Goal: Task Accomplishment & Management: Use online tool/utility

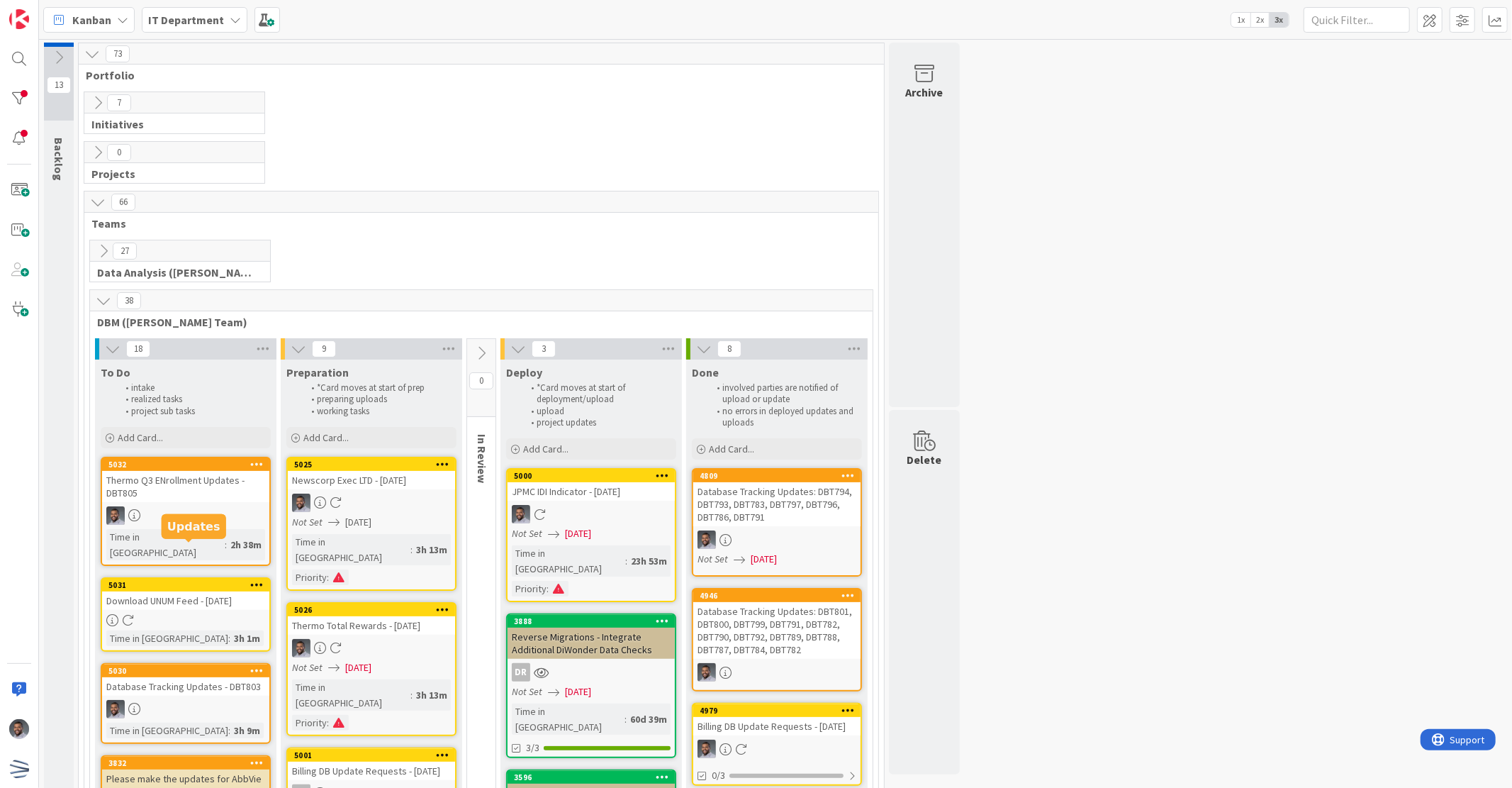
scroll to position [104, 0]
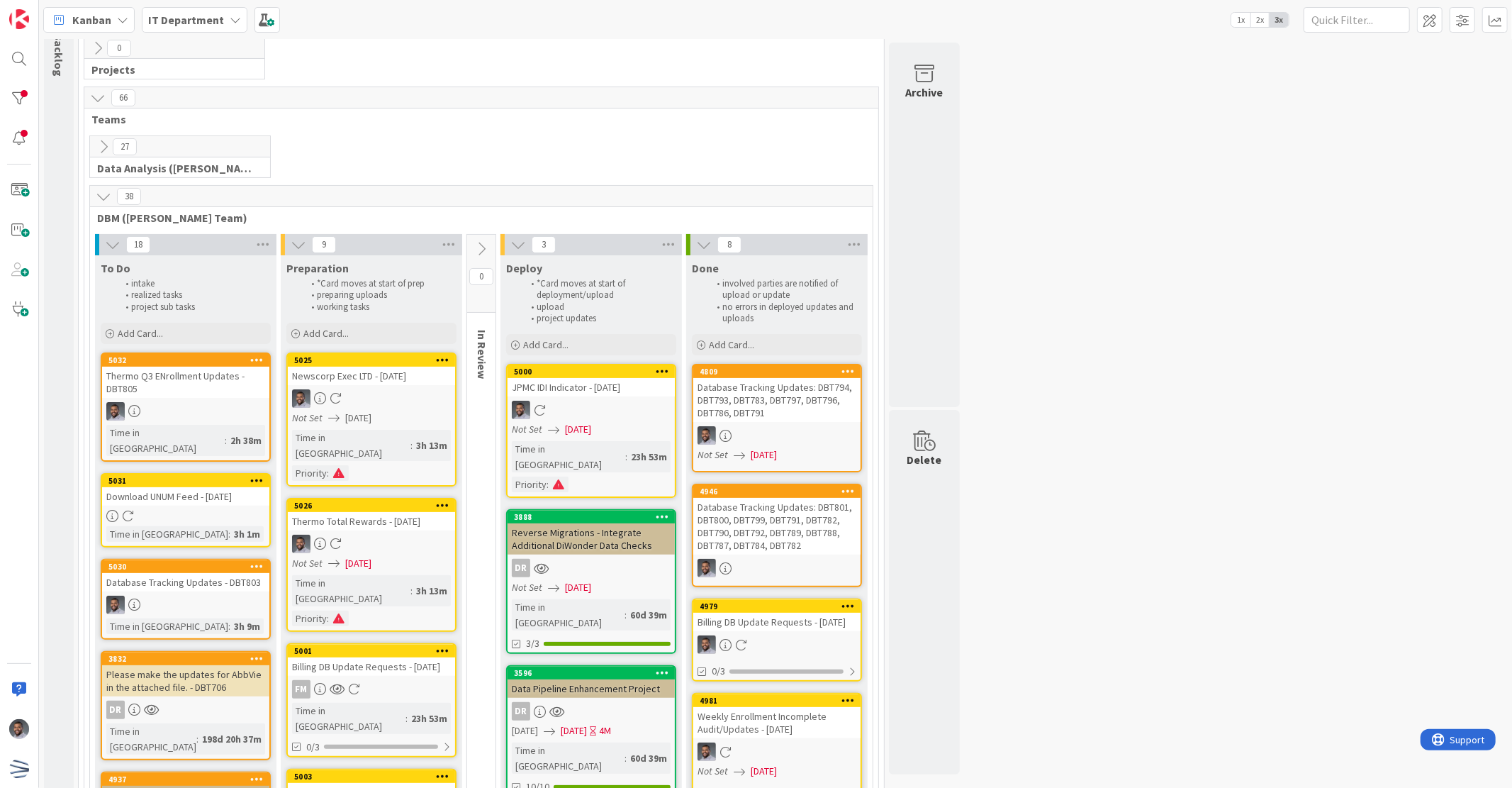
click at [203, 510] on div at bounding box center [185, 516] width 167 height 12
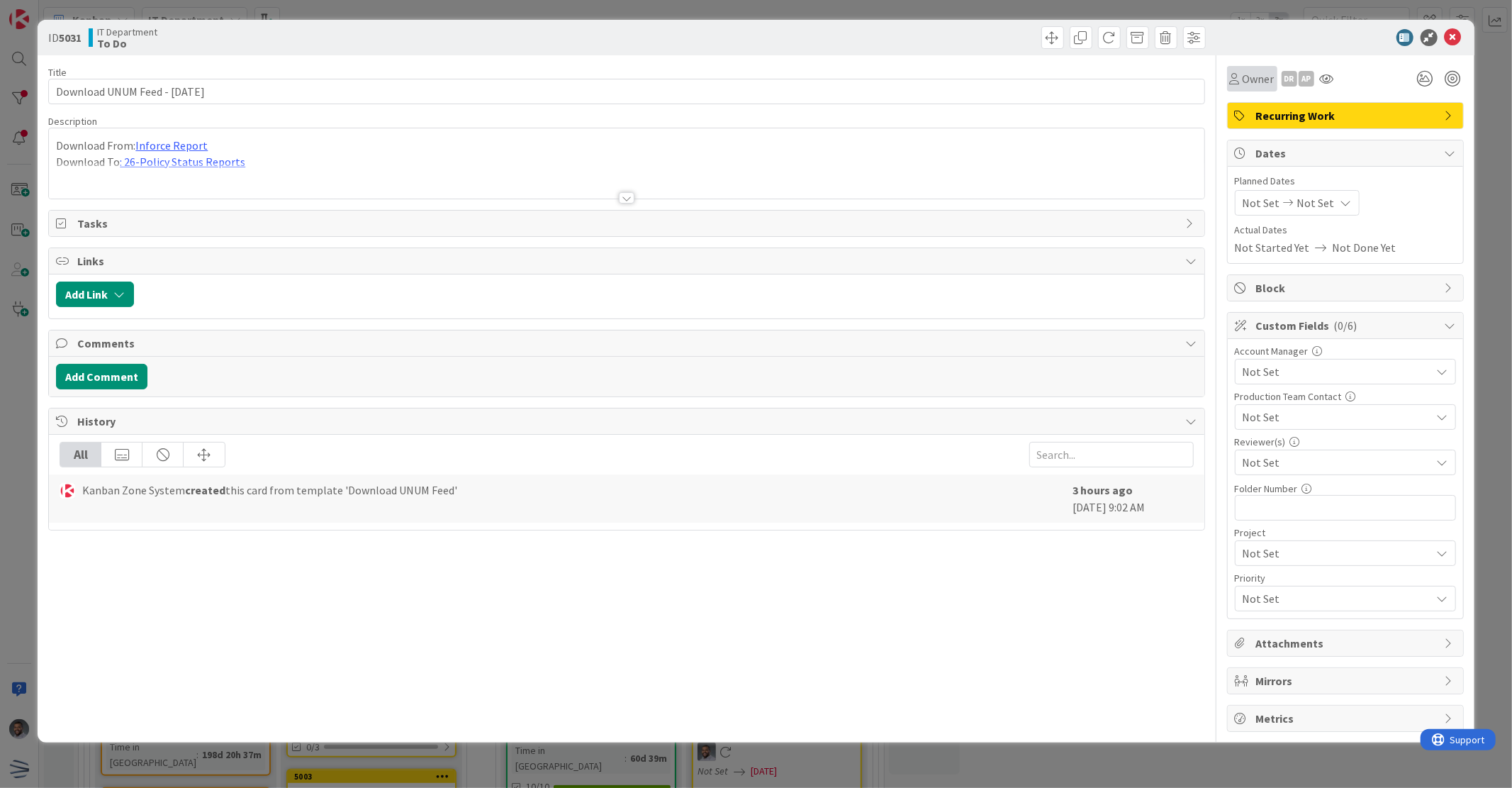
click at [1238, 86] on div "Owner" at bounding box center [1252, 78] width 45 height 17
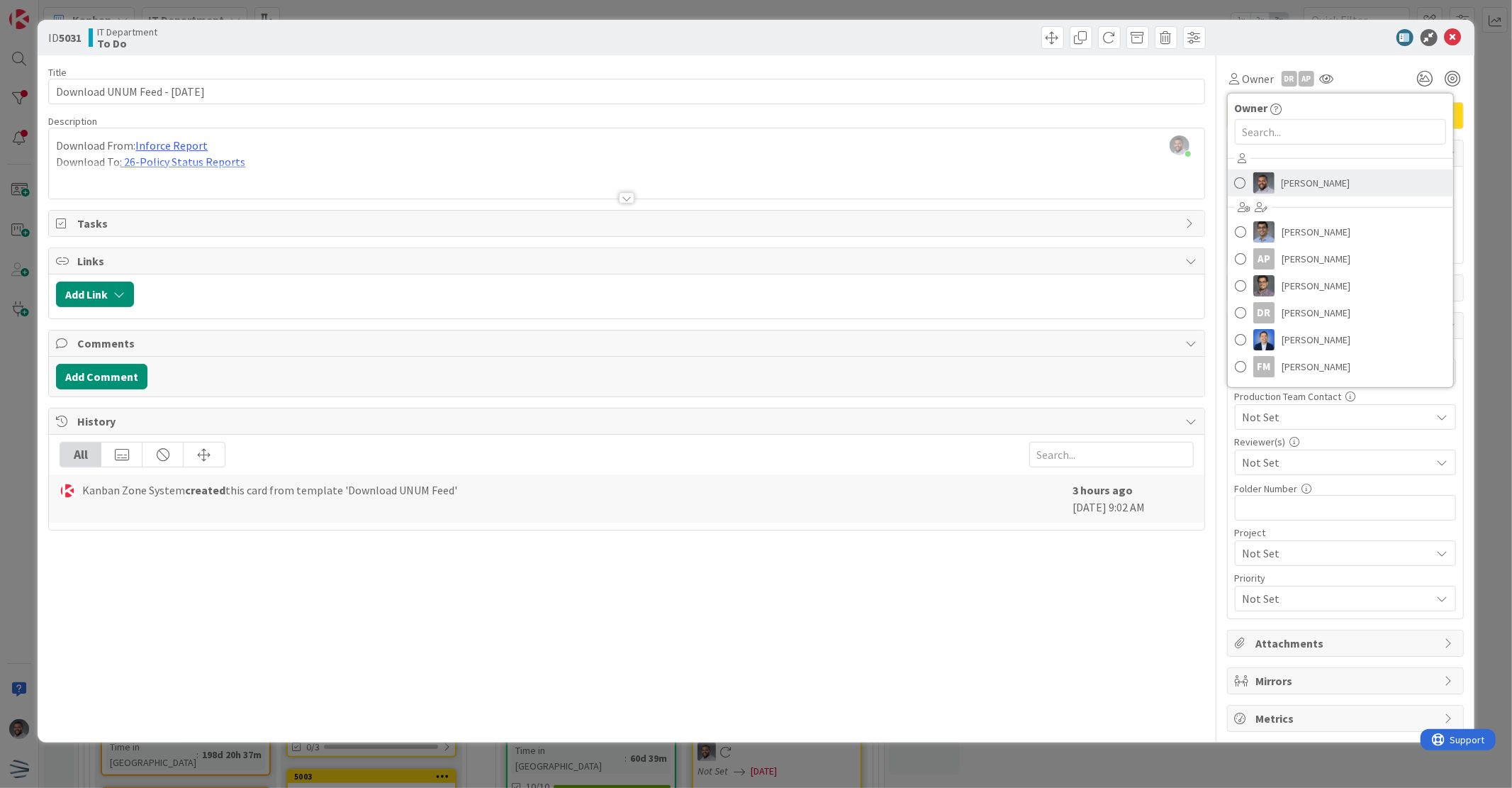
click at [1248, 173] on link "[PERSON_NAME]" at bounding box center [1341, 183] width 225 height 27
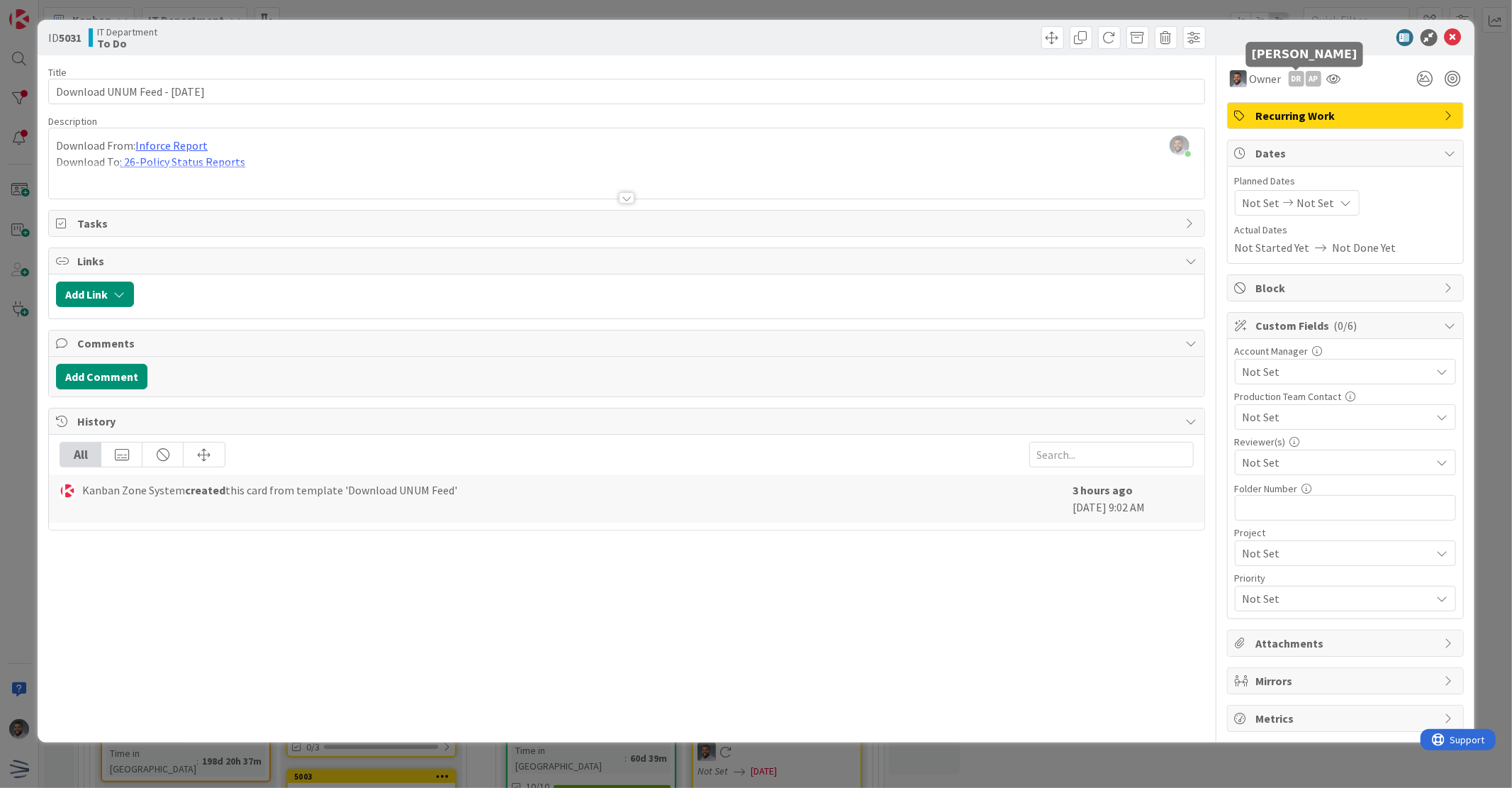
click at [1291, 76] on div "DR" at bounding box center [1297, 78] width 16 height 16
click at [1265, 110] on link "Remove" at bounding box center [1248, 105] width 112 height 23
click at [1294, 78] on div "AP" at bounding box center [1297, 78] width 16 height 16
click at [1274, 103] on link "Remove" at bounding box center [1248, 105] width 112 height 23
click at [1458, 39] on icon at bounding box center [1453, 38] width 17 height 17
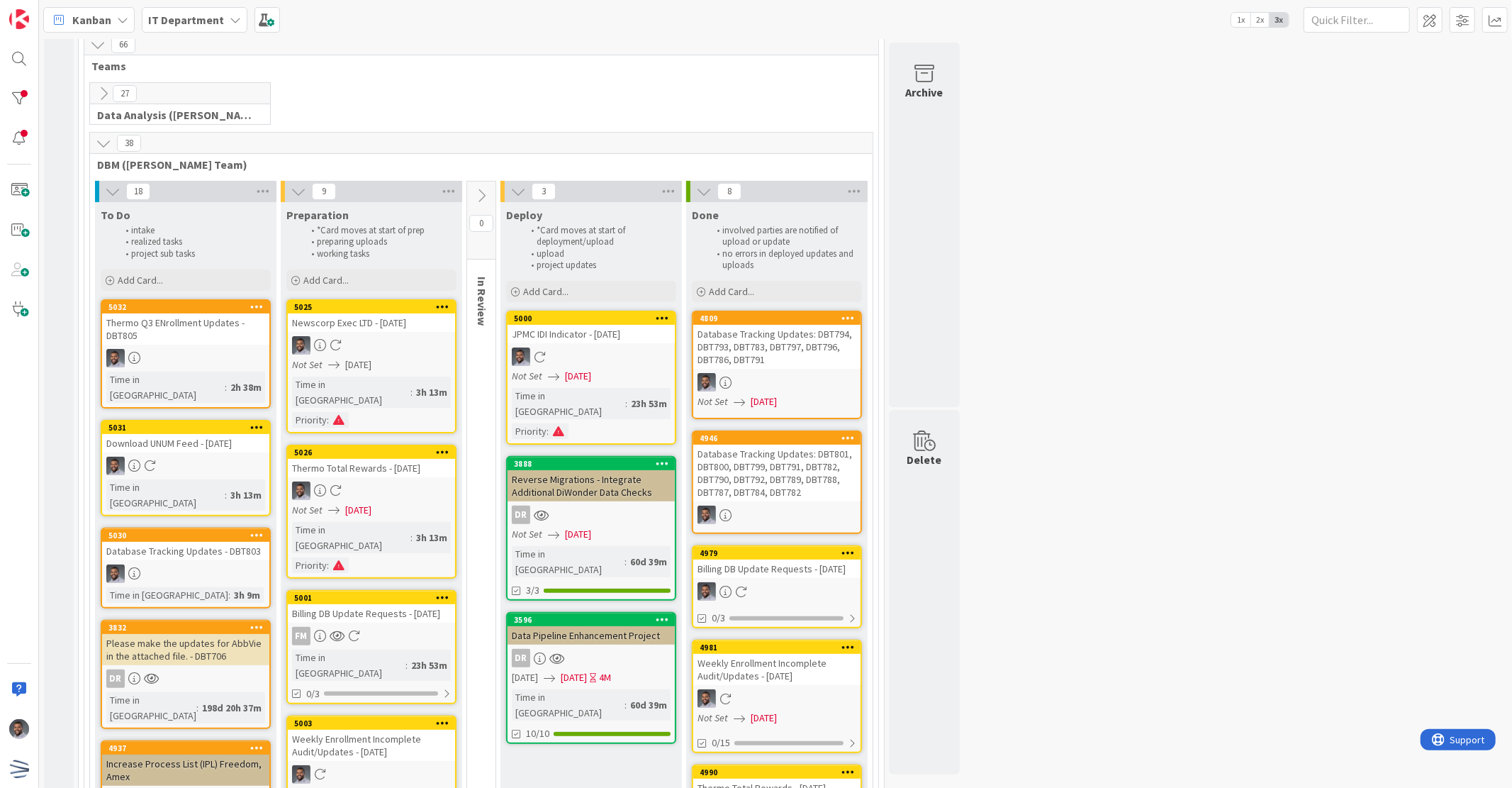
scroll to position [315, 0]
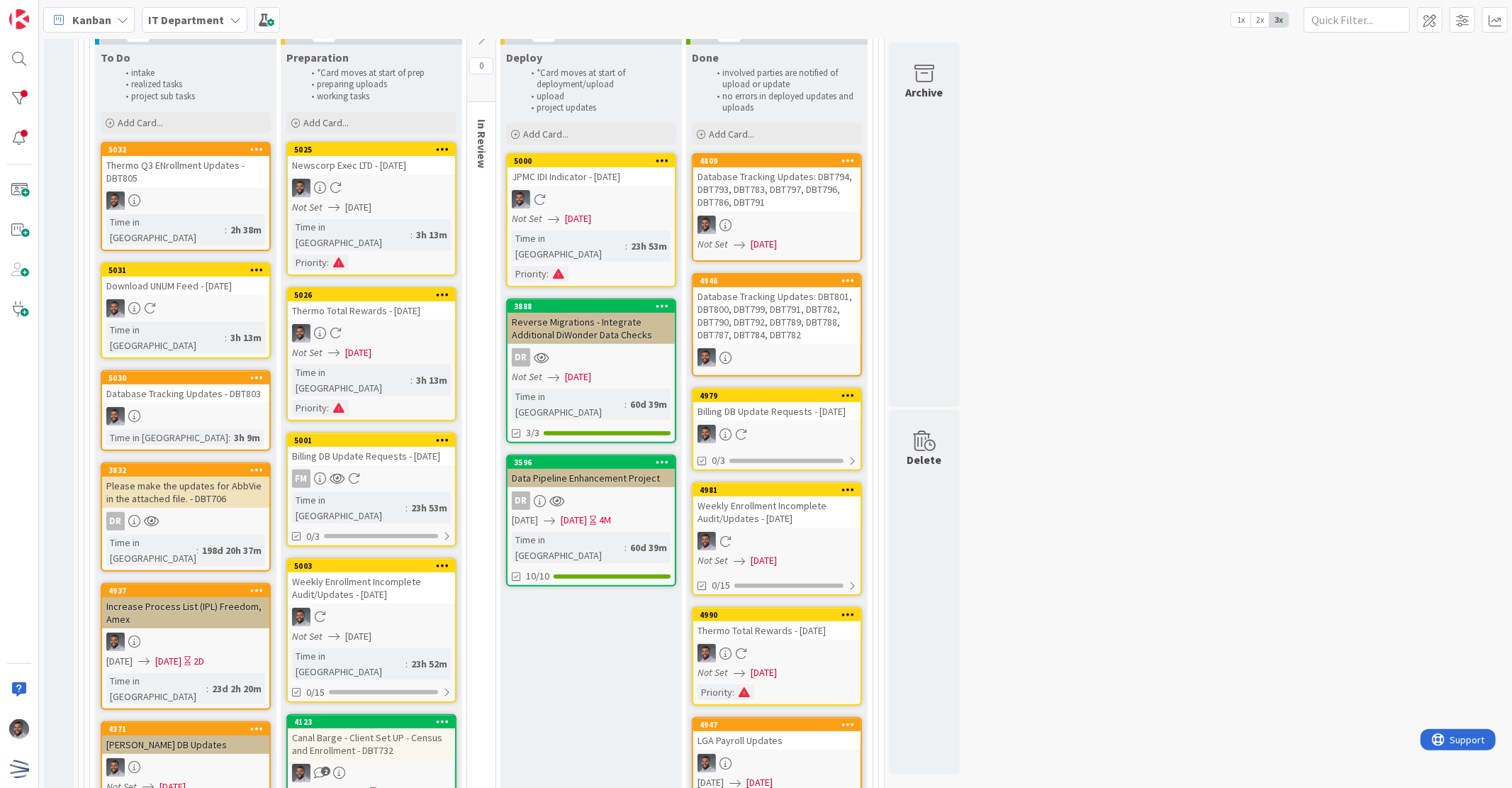
click at [190, 385] on div "Database Tracking Updates - DBT803" at bounding box center [185, 394] width 167 height 19
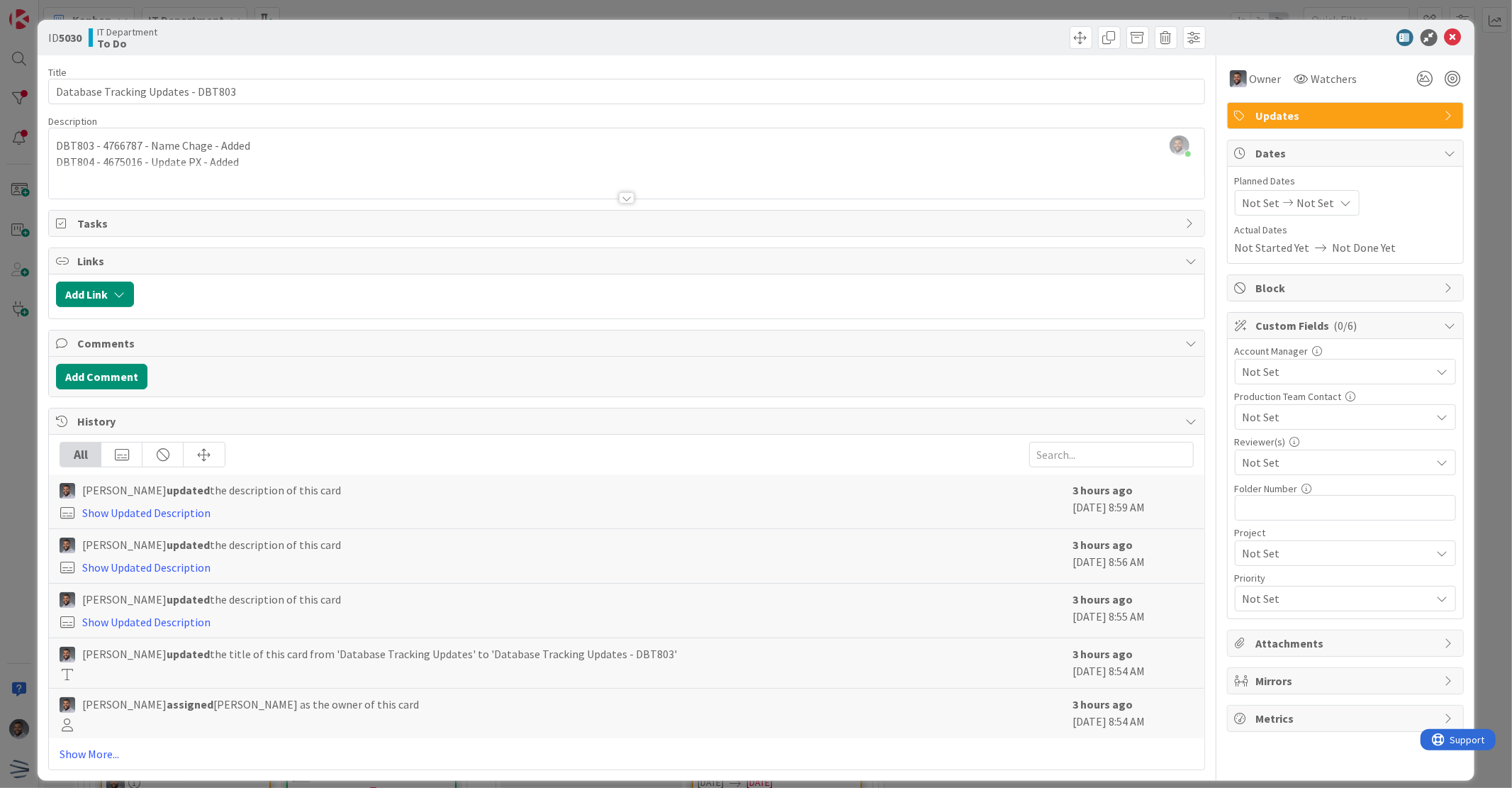
click at [71, 166] on div at bounding box center [626, 180] width 1155 height 36
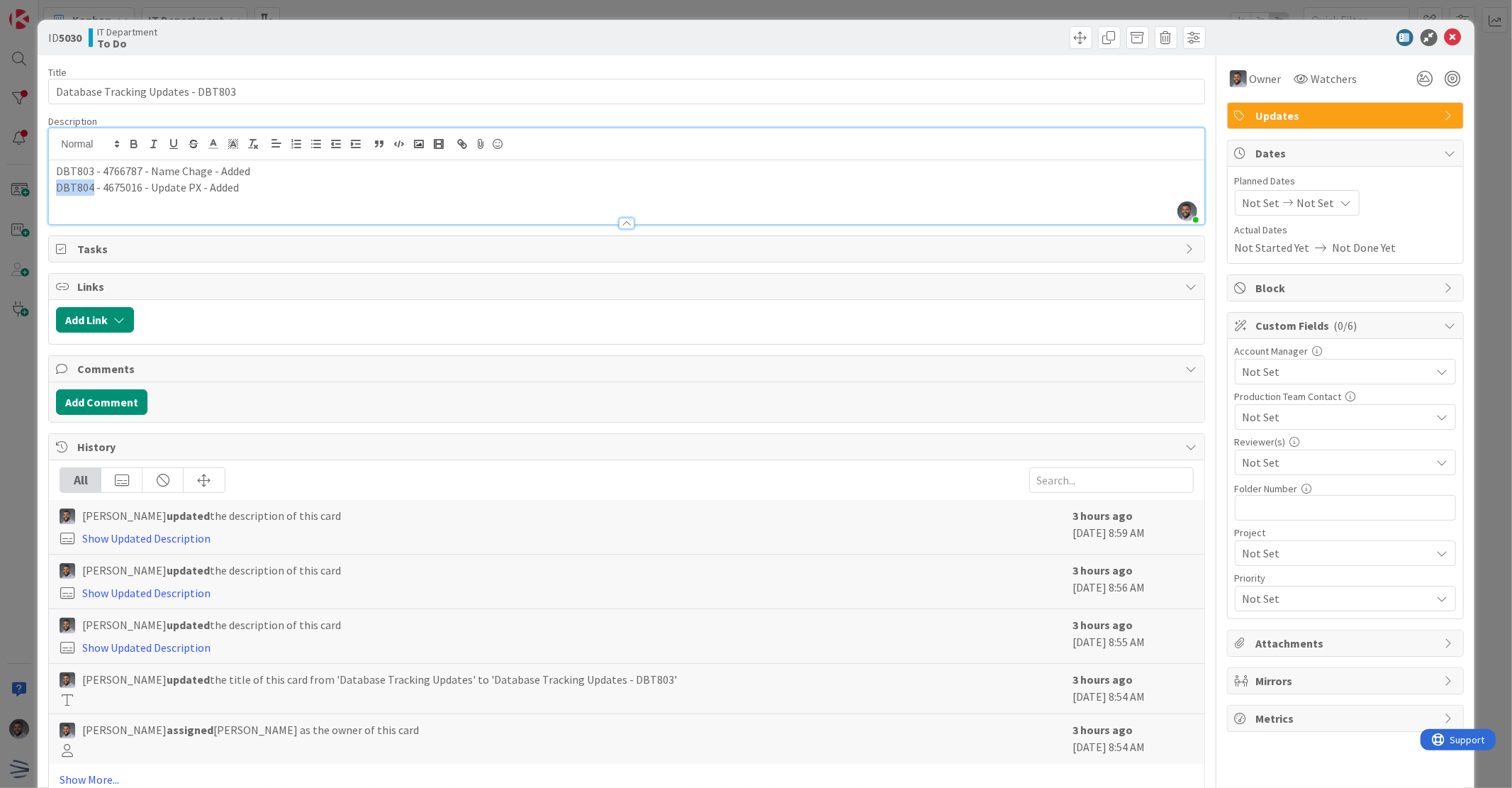
drag, startPoint x: 90, startPoint y: 189, endPoint x: 39, endPoint y: 189, distance: 51.0
click at [39, 189] on div "ID 5030 IT Department To Do Title 34 / 128 Database Tracking Updates - DBT803 D…" at bounding box center [756, 413] width 1436 height 787
copy p "DBT804"
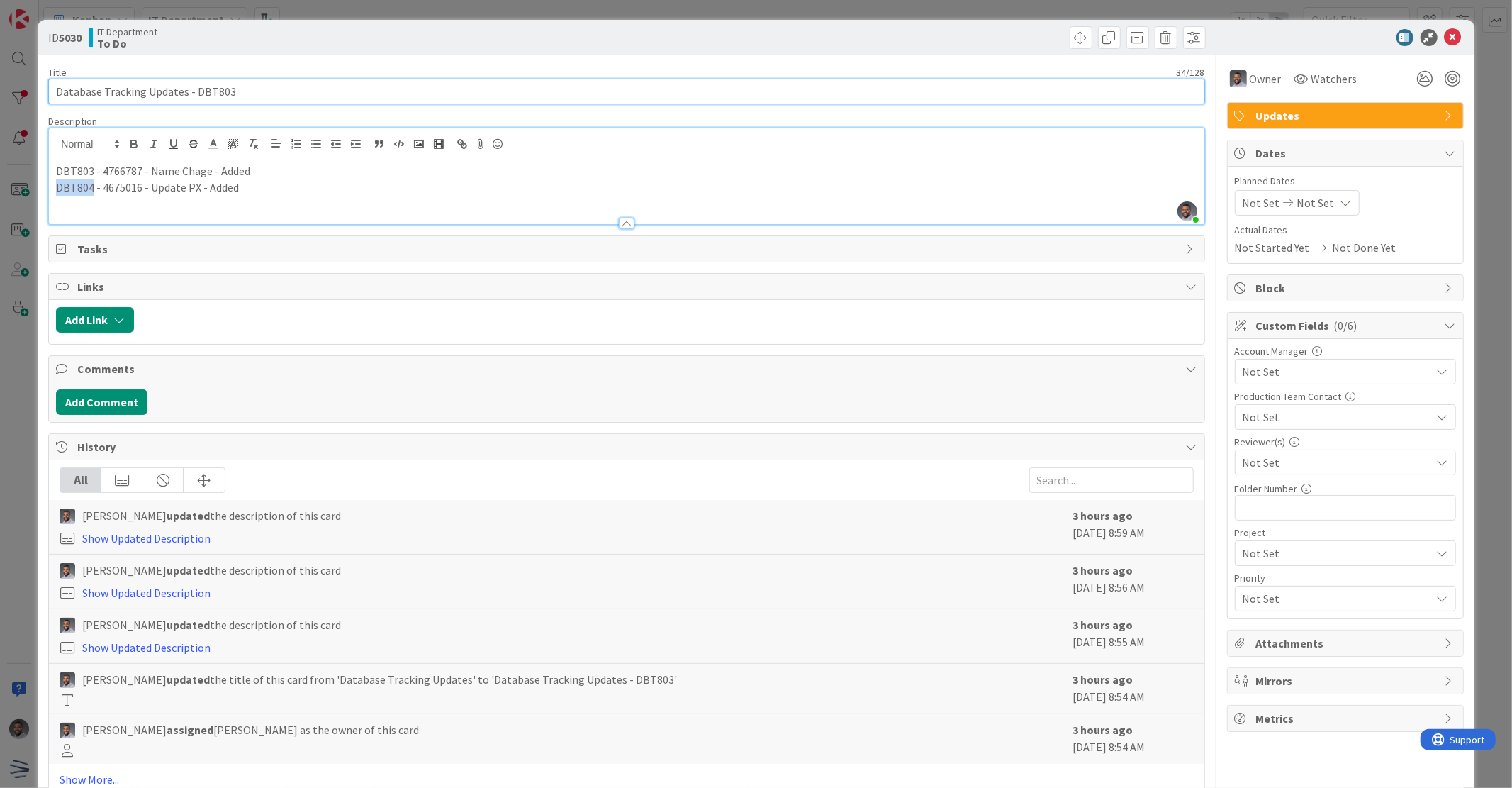
click at [275, 88] on input "Database Tracking Updates - DBT803" at bounding box center [626, 92] width 1156 height 25
paste input "DBT804"
click at [296, 96] on input "Database Tracking Updates - DBT803, DBT804" at bounding box center [626, 92] width 1156 height 25
paste input "DBT806"
type input "Database Tracking Updates - DBT803, DBT804, DBT806"
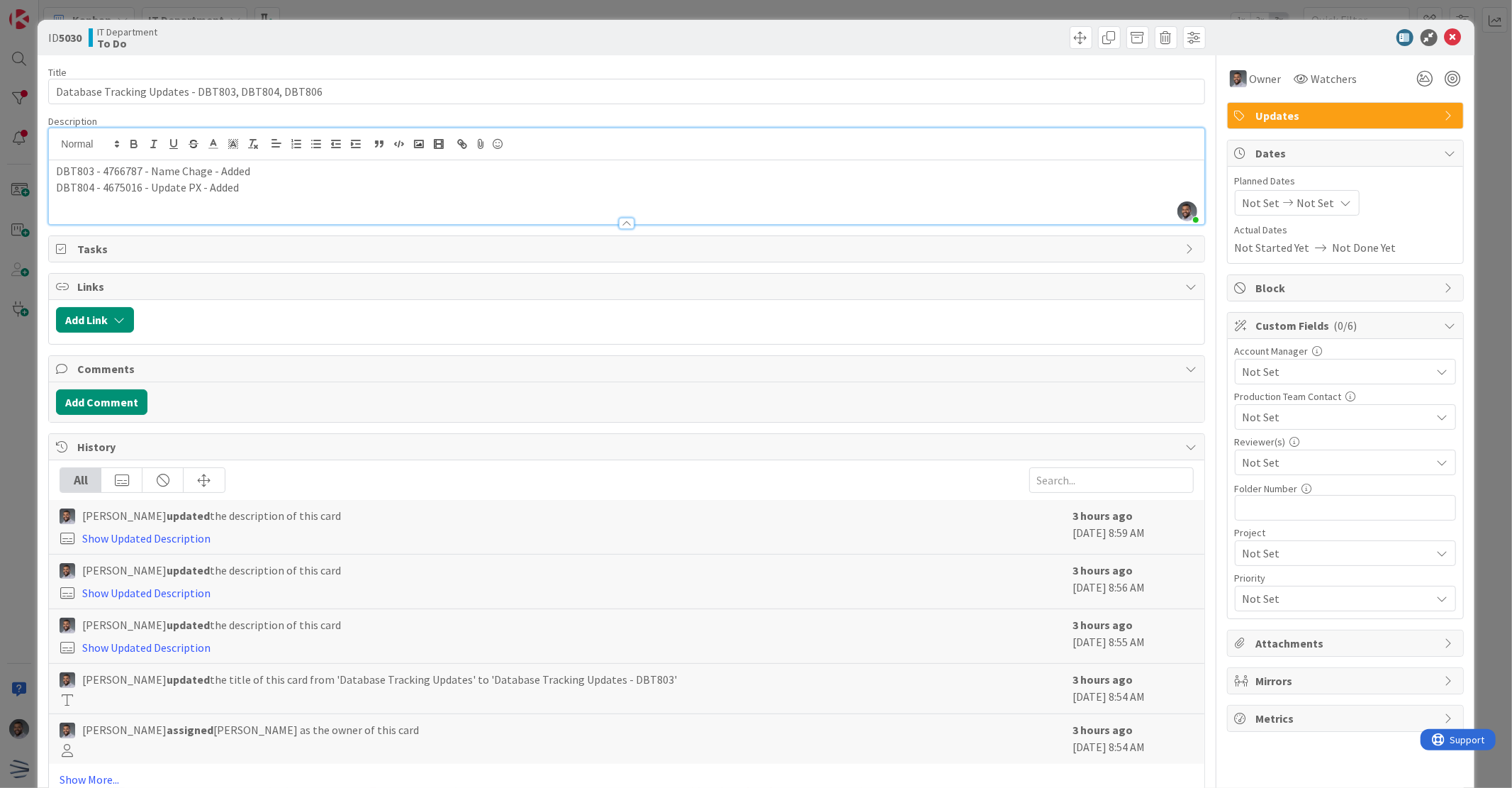
click at [288, 181] on p "DBT804 - 4675016 - Update PX - Added" at bounding box center [627, 187] width 1141 height 16
paste div
click at [168, 196] on p "DBT806 -" at bounding box center [627, 203] width 1141 height 16
click at [1445, 43] on icon at bounding box center [1453, 38] width 17 height 17
